Goal: Information Seeking & Learning: Learn about a topic

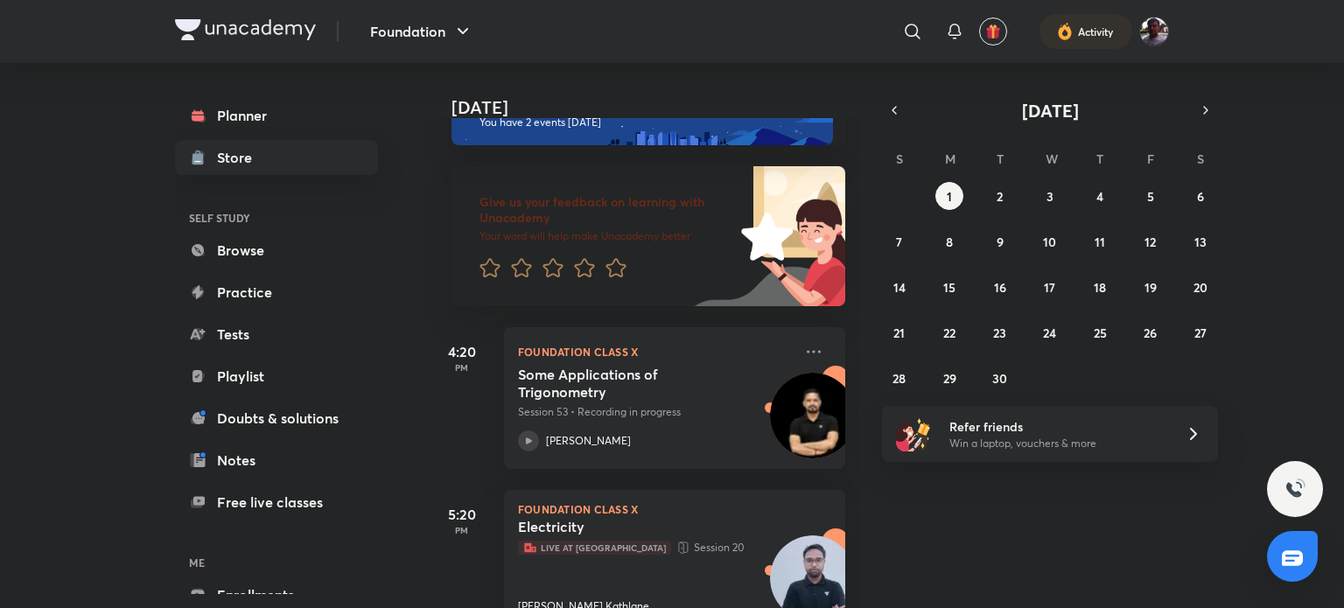
scroll to position [105, 0]
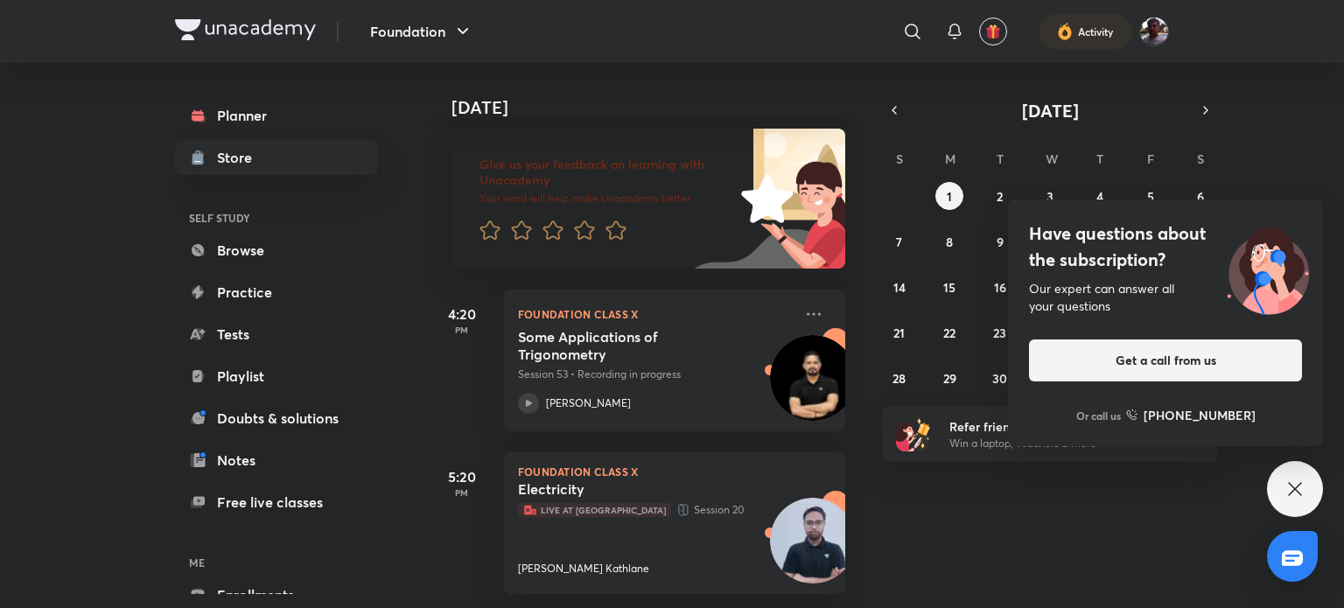
click at [608, 503] on span "Live at [GEOGRAPHIC_DATA]" at bounding box center [594, 510] width 153 height 14
click at [566, 527] on div "Electricity Live at [GEOGRAPHIC_DATA] Session [GEOGRAPHIC_DATA][PERSON_NAME]" at bounding box center [655, 528] width 275 height 96
click at [557, 501] on p "Live at Centre Session 20" at bounding box center [655, 510] width 275 height 18
click at [538, 503] on span "Live at [GEOGRAPHIC_DATA]" at bounding box center [594, 510] width 153 height 14
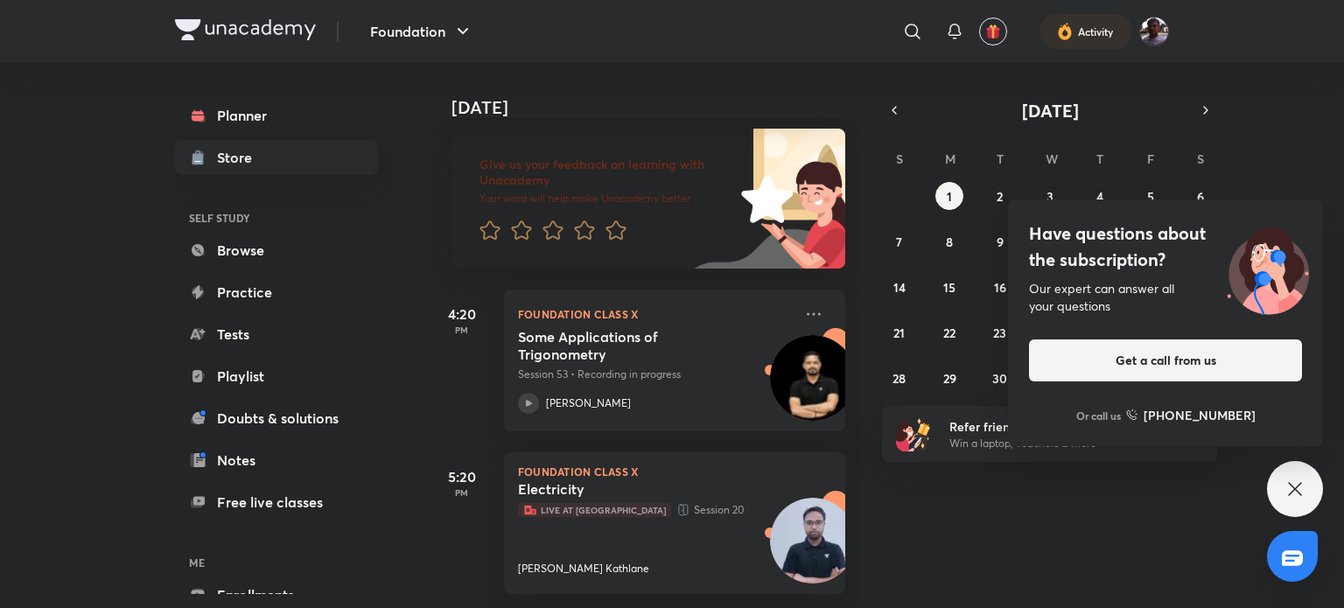
click at [547, 561] on p "[PERSON_NAME] Kathlane" at bounding box center [583, 569] width 131 height 16
click at [528, 501] on p "Live at Centre Session 20" at bounding box center [655, 510] width 275 height 18
click at [547, 531] on div "Electricity Live at [GEOGRAPHIC_DATA] Session [GEOGRAPHIC_DATA][PERSON_NAME]" at bounding box center [655, 528] width 275 height 96
click at [550, 503] on span "Live at [GEOGRAPHIC_DATA]" at bounding box center [594, 510] width 153 height 14
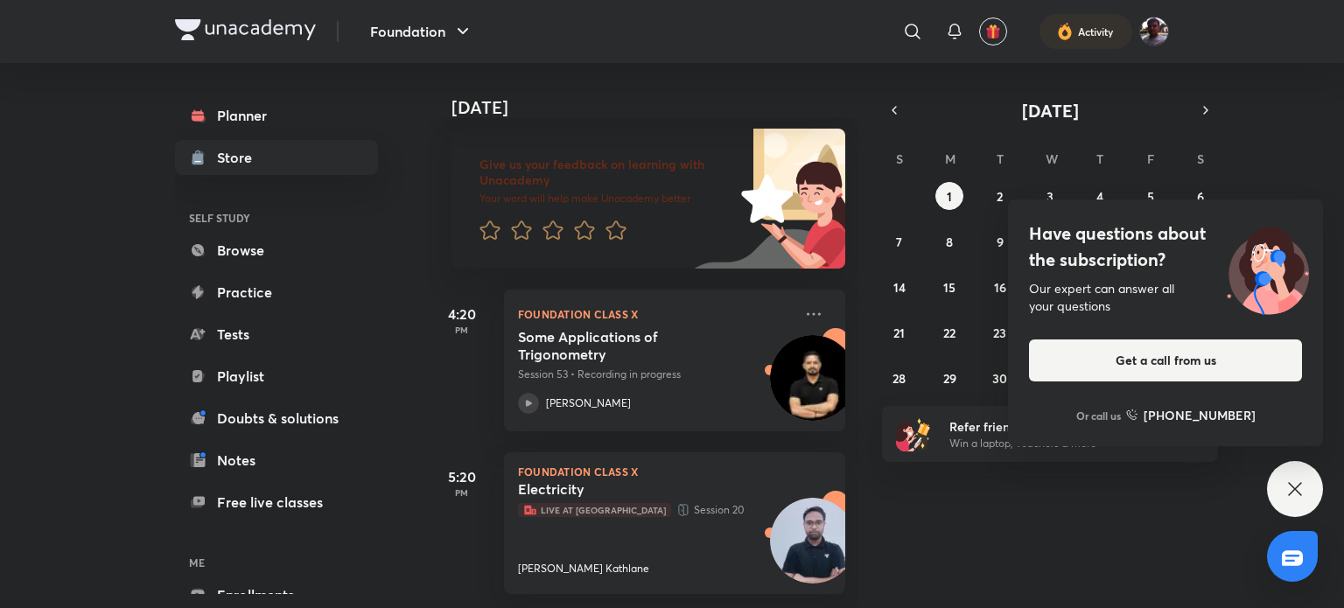
click at [635, 541] on div "Electricity Live at [GEOGRAPHIC_DATA] Session [GEOGRAPHIC_DATA][PERSON_NAME]" at bounding box center [655, 528] width 275 height 96
click at [525, 393] on icon at bounding box center [528, 403] width 21 height 21
click at [557, 529] on div "Electricity Live at [GEOGRAPHIC_DATA] Session [GEOGRAPHIC_DATA][PERSON_NAME]" at bounding box center [655, 528] width 275 height 96
click at [1266, 162] on div "[DATE] Good evening, [PERSON_NAME] You have 2 events [DATE] Give us your feedba…" at bounding box center [884, 335] width 914 height 545
click at [1247, 235] on img at bounding box center [1268, 268] width 110 height 95
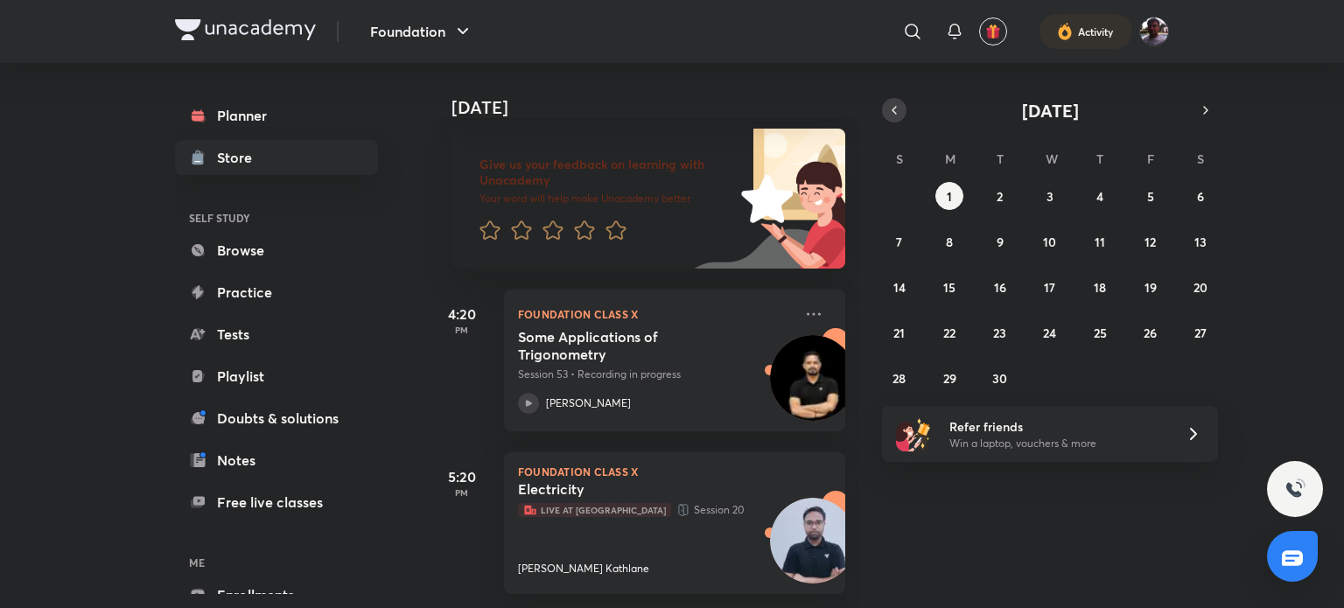
click at [894, 112] on icon "button" at bounding box center [894, 110] width 14 height 16
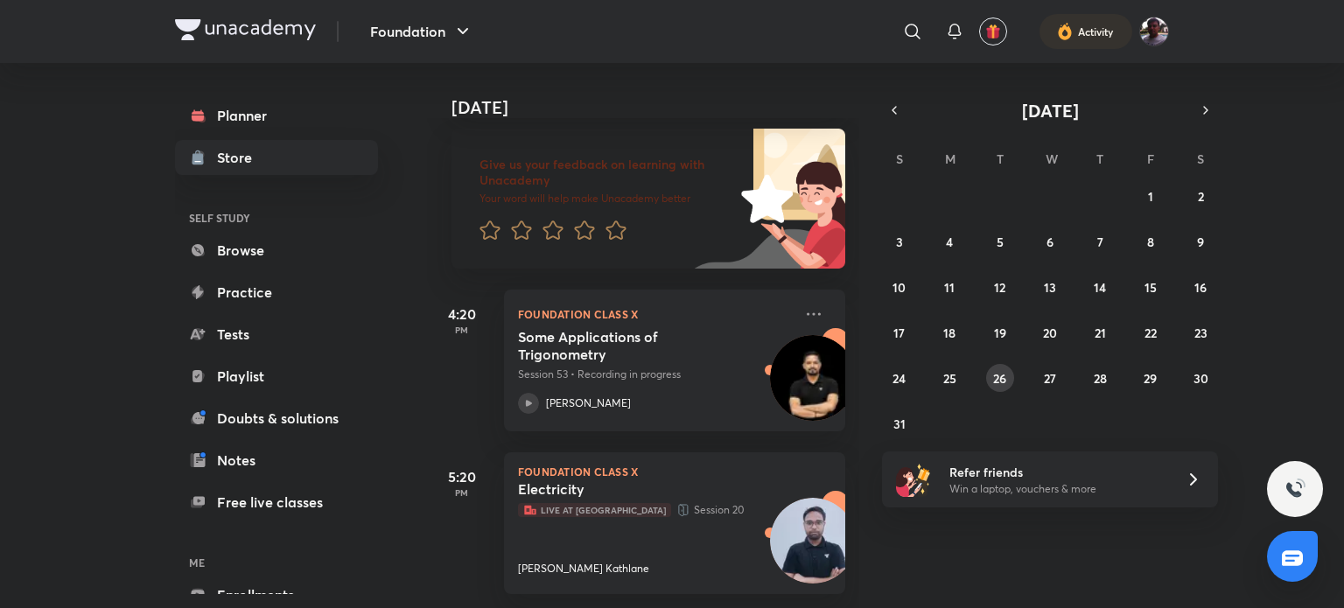
click at [989, 381] on button "26" at bounding box center [1000, 378] width 28 height 28
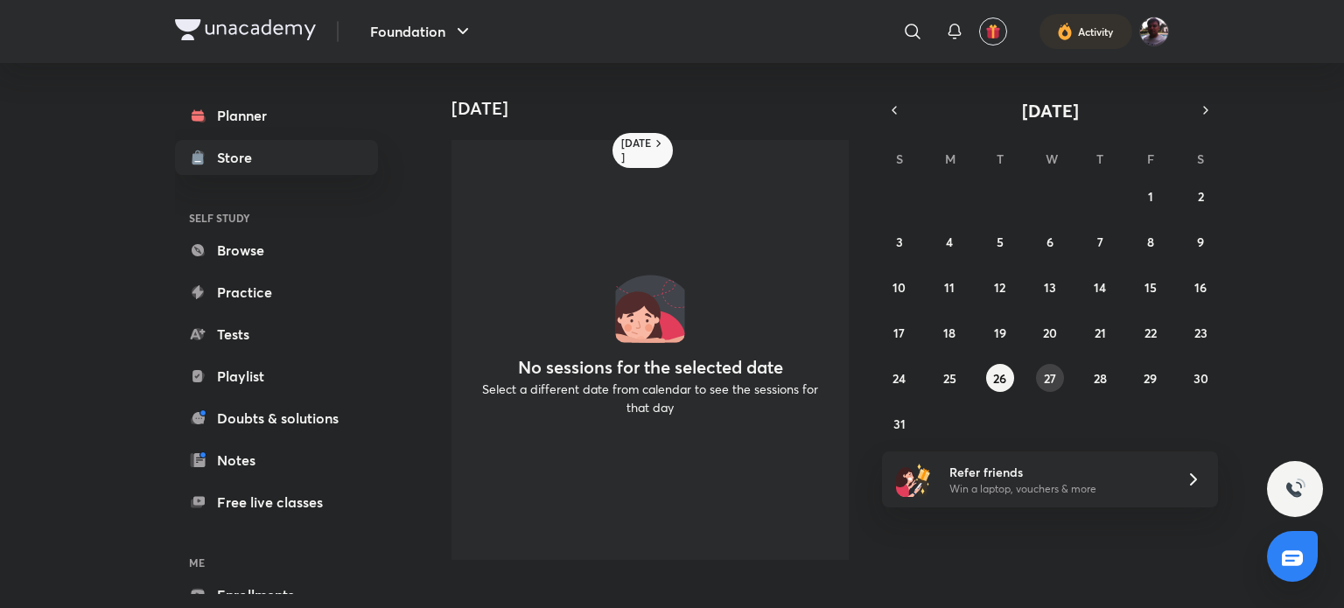
click at [1061, 379] on button "27" at bounding box center [1050, 378] width 28 height 28
click at [1134, 370] on div "27 28 29 30 31 1 2 3 4 5 6 7 8 9 10 11 12 13 14 15 16 17 18 19 20 21 22 23 24 2…" at bounding box center [1050, 310] width 336 height 256
click at [1145, 382] on abbr "29" at bounding box center [1150, 378] width 13 height 17
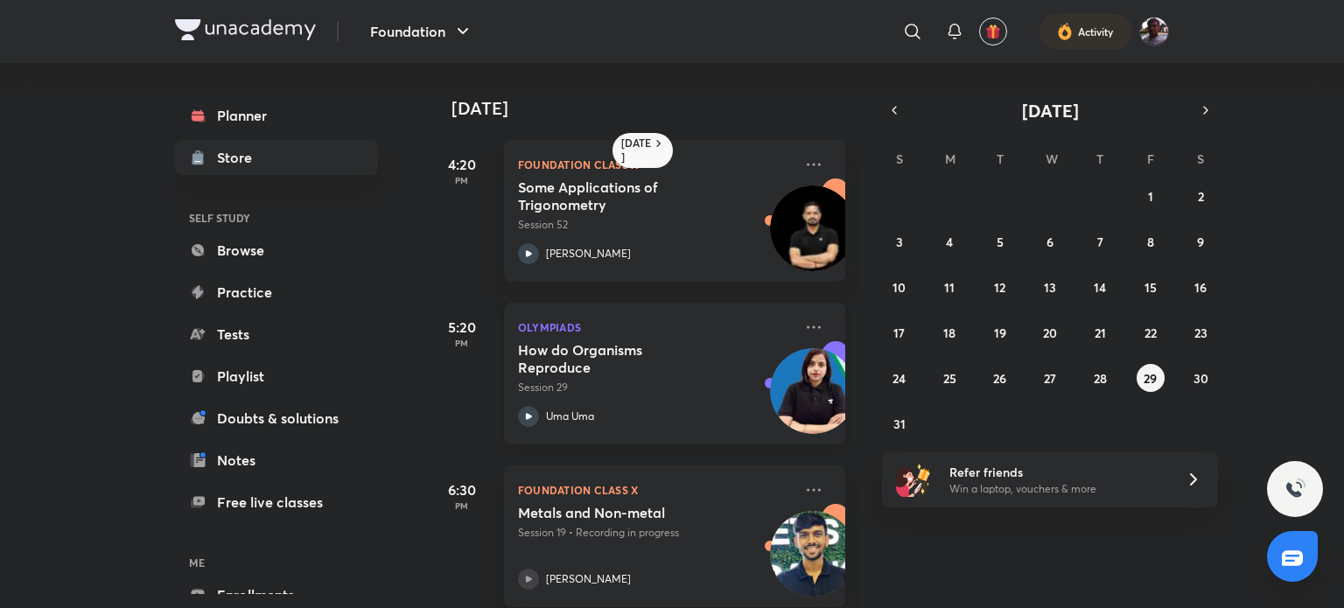
click at [648, 354] on h5 "How do Organisms Reproduce" at bounding box center [627, 358] width 218 height 35
